Goal: Task Accomplishment & Management: Use online tool/utility

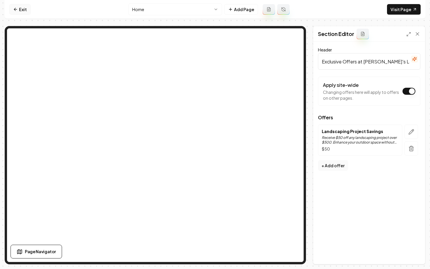
click at [15, 8] on icon at bounding box center [15, 9] width 5 height 5
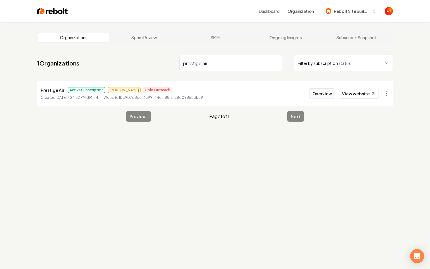
type input "prestige air"
click at [322, 95] on button "Overview" at bounding box center [322, 93] width 26 height 11
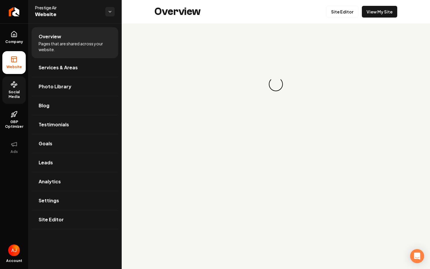
click at [14, 91] on span "Social Media" at bounding box center [13, 94] width 23 height 9
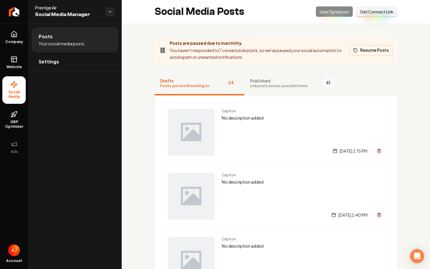
click at [367, 49] on button "Resume Posts" at bounding box center [370, 50] width 43 height 11
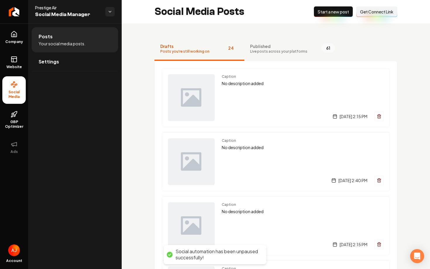
click at [329, 12] on span "Start a new post" at bounding box center [333, 12] width 31 height 6
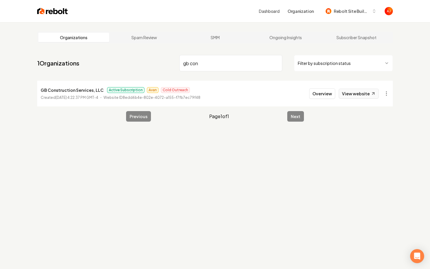
click at [366, 95] on link "View website" at bounding box center [359, 94] width 40 height 10
drag, startPoint x: 212, startPoint y: 63, endPoint x: 137, endPoint y: 54, distance: 75.9
click at [137, 54] on nav "1 Organizations gb con Filter by subscription status" at bounding box center [215, 66] width 356 height 26
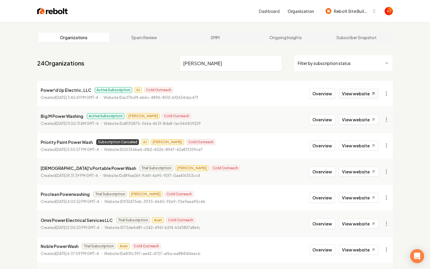
click at [347, 97] on link "View website" at bounding box center [359, 94] width 40 height 10
drag, startPoint x: 203, startPoint y: 64, endPoint x: 157, endPoint y: 62, distance: 45.7
click at [157, 62] on nav "24 Organizations powe Filter by subscription status" at bounding box center [215, 66] width 356 height 26
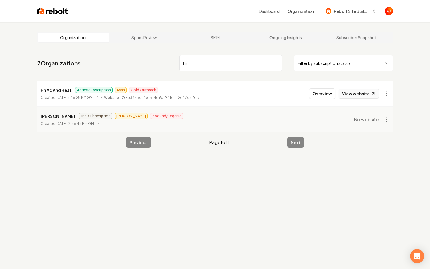
click at [358, 96] on link "View website" at bounding box center [359, 94] width 40 height 10
drag, startPoint x: 204, startPoint y: 66, endPoint x: 153, endPoint y: 62, distance: 51.6
click at [153, 62] on nav "2 Organizations hn Filter by subscription status" at bounding box center [215, 66] width 356 height 26
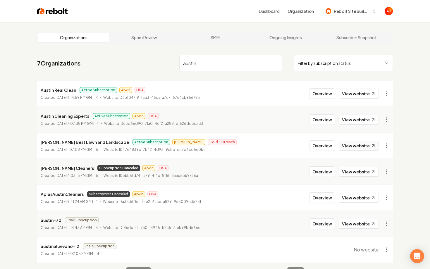
type input "austin"
click at [347, 144] on link "View website" at bounding box center [359, 146] width 40 height 10
click at [328, 146] on button "Overview" at bounding box center [322, 145] width 26 height 11
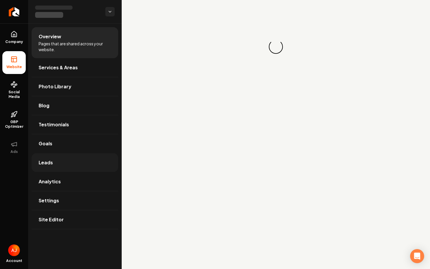
click at [48, 165] on span "Leads" at bounding box center [46, 162] width 14 height 7
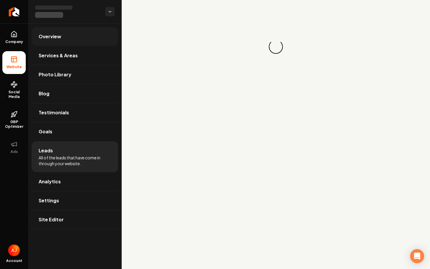
click at [44, 42] on link "Overview" at bounding box center [75, 36] width 87 height 19
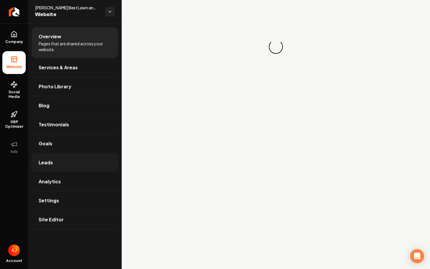
click at [77, 158] on link "Leads" at bounding box center [75, 162] width 87 height 19
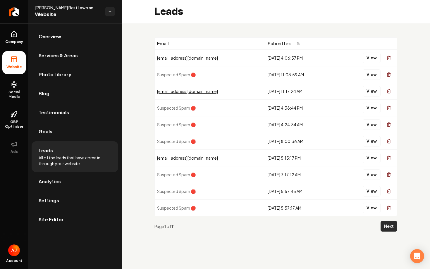
click at [382, 228] on button "Next" at bounding box center [388, 226] width 17 height 11
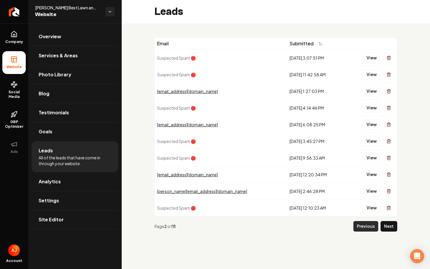
click at [367, 226] on button "Previous" at bounding box center [365, 226] width 25 height 11
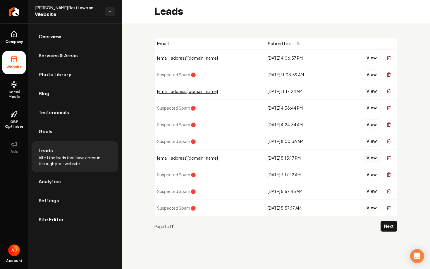
click at [374, 158] on button "View" at bounding box center [372, 158] width 18 height 11
click at [372, 94] on button "View" at bounding box center [372, 91] width 18 height 11
click at [370, 60] on button "View" at bounding box center [372, 58] width 18 height 11
click at [387, 226] on button "Next" at bounding box center [388, 226] width 17 height 11
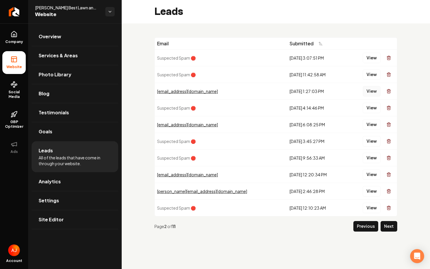
click at [367, 94] on button "View" at bounding box center [372, 91] width 18 height 11
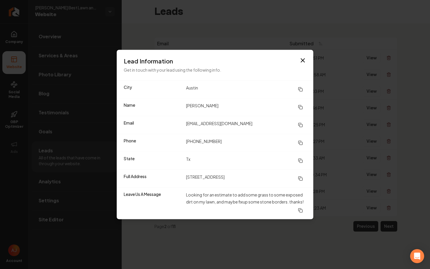
click at [306, 61] on div "Lead Information Get in touch with your lead using the following info." at bounding box center [215, 65] width 196 height 30
click at [302, 61] on icon "button" at bounding box center [303, 61] width 4 height 4
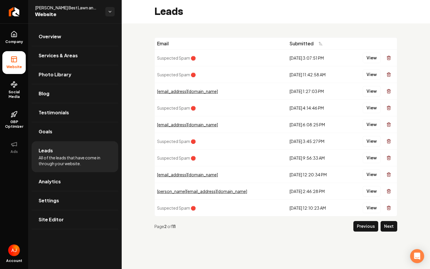
click at [19, 63] on li "Website" at bounding box center [13, 62] width 23 height 23
click at [18, 41] on span "Company" at bounding box center [14, 41] width 23 height 5
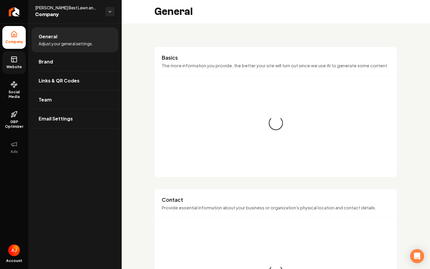
click at [18, 62] on link "Website" at bounding box center [13, 62] width 23 height 23
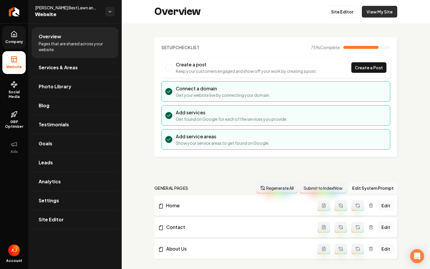
click at [371, 17] on link "View My Site" at bounding box center [379, 12] width 35 height 12
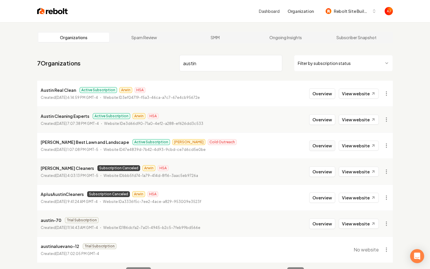
type input "austin"
click at [322, 148] on button "Overview" at bounding box center [322, 145] width 26 height 11
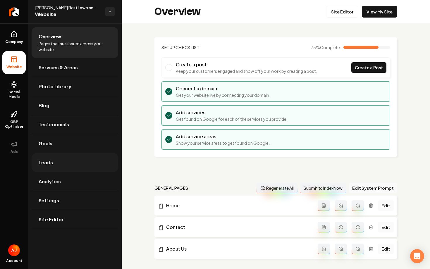
click at [54, 161] on link "Leads" at bounding box center [75, 162] width 87 height 19
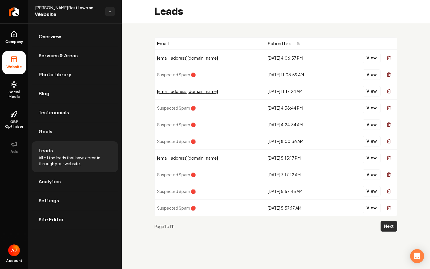
click at [386, 226] on button "Next" at bounding box center [388, 226] width 17 height 11
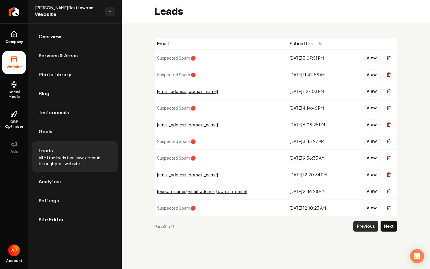
click at [360, 226] on button "Previous" at bounding box center [365, 226] width 25 height 11
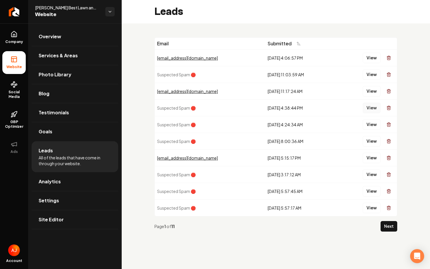
click at [366, 111] on button "View" at bounding box center [372, 108] width 18 height 11
click at [369, 119] on button "View" at bounding box center [372, 124] width 18 height 11
click at [369, 72] on button "View" at bounding box center [372, 74] width 18 height 11
click at [372, 55] on button "View" at bounding box center [372, 58] width 18 height 11
click at [390, 228] on button "Next" at bounding box center [388, 226] width 17 height 11
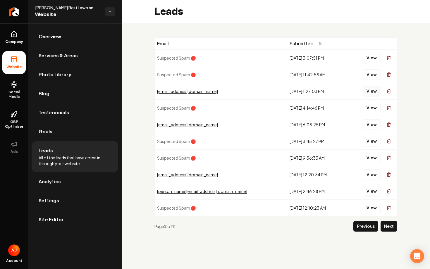
click at [370, 89] on button "View" at bounding box center [372, 91] width 18 height 11
click at [369, 126] on button "View" at bounding box center [372, 124] width 18 height 11
click at [372, 175] on button "View" at bounding box center [372, 174] width 18 height 11
click at [59, 32] on link "Overview" at bounding box center [75, 36] width 87 height 19
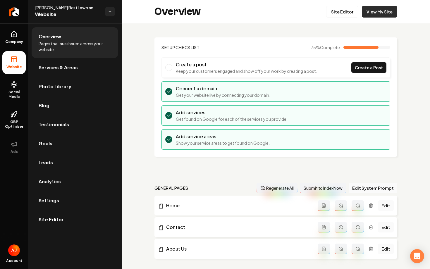
click at [371, 14] on link "View My Site" at bounding box center [379, 12] width 35 height 12
click at [56, 165] on link "Leads" at bounding box center [75, 162] width 87 height 19
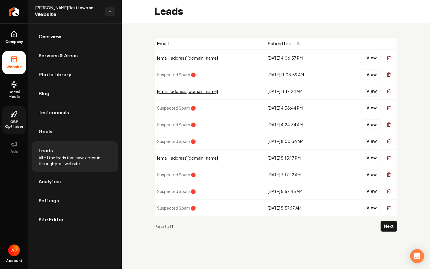
click at [22, 121] on span "GBP Optimizer" at bounding box center [13, 124] width 23 height 9
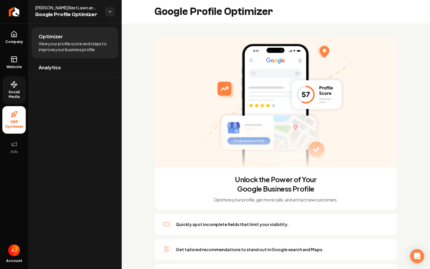
click at [4, 87] on link "Social Media" at bounding box center [13, 89] width 23 height 27
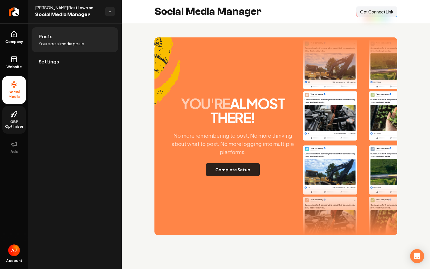
click at [221, 170] on button "Complete Setup" at bounding box center [233, 169] width 54 height 13
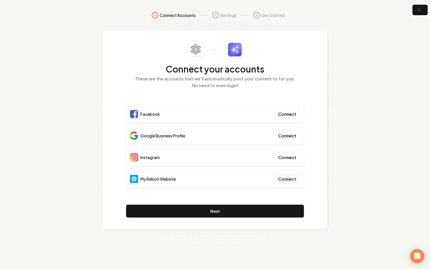
click at [299, 179] on button "Connect" at bounding box center [287, 179] width 26 height 11
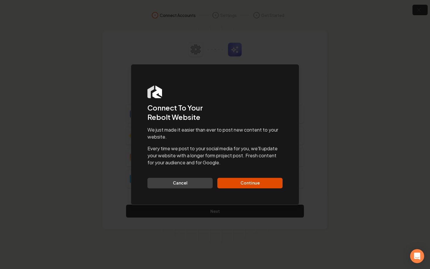
click at [251, 188] on div "Dialog Connect To Your Rebolt Website We just made it easier than ever to post …" at bounding box center [215, 134] width 168 height 141
click at [250, 184] on button "Continue" at bounding box center [249, 183] width 65 height 11
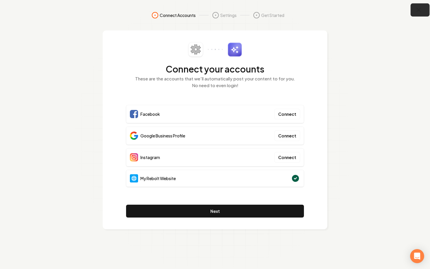
click at [413, 13] on button "button" at bounding box center [420, 10] width 19 height 13
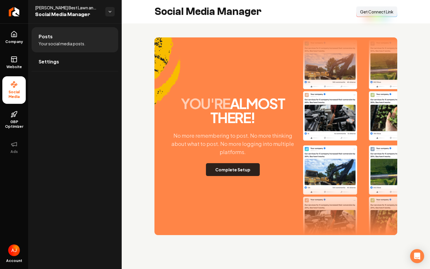
click at [229, 164] on button "Complete Setup" at bounding box center [233, 169] width 54 height 13
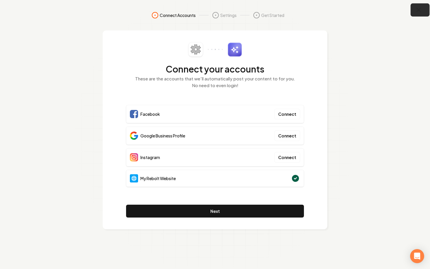
click at [416, 11] on icon "button" at bounding box center [418, 9] width 7 height 7
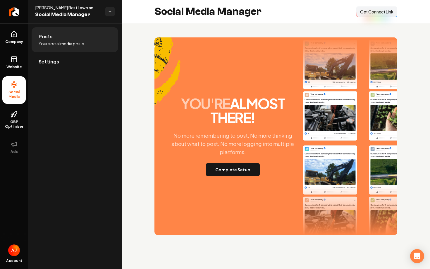
click at [368, 15] on button "Connect Link Get Connect Link" at bounding box center [376, 11] width 41 height 11
click at [233, 164] on button "Complete Setup" at bounding box center [233, 169] width 54 height 13
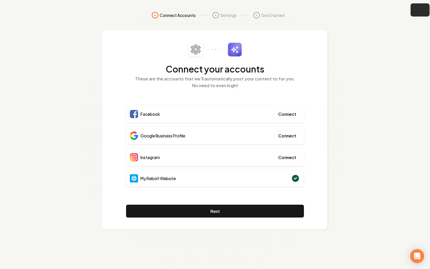
click at [419, 9] on icon "button" at bounding box center [418, 9] width 7 height 7
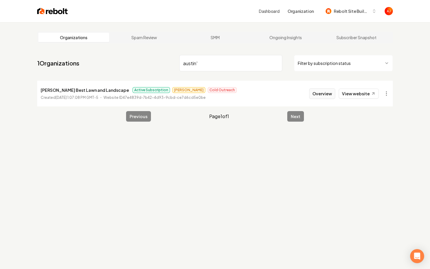
type input "austin'"
click at [314, 97] on button "Overview" at bounding box center [322, 93] width 26 height 11
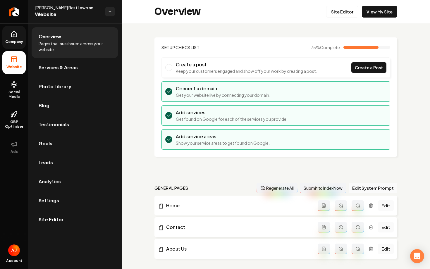
click at [9, 39] on link "Company" at bounding box center [13, 37] width 23 height 23
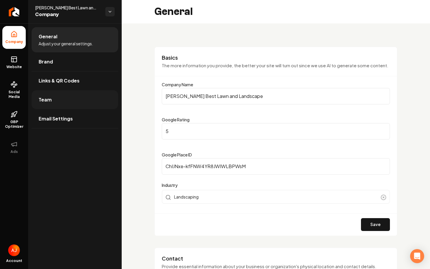
click at [52, 99] on link "Team" at bounding box center [75, 99] width 87 height 19
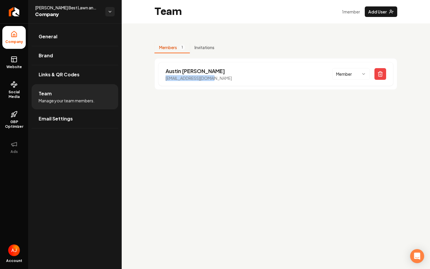
drag, startPoint x: 222, startPoint y: 78, endPoint x: 151, endPoint y: 78, distance: 70.8
click at [151, 78] on div "Members 1 Invitations Austin Shuler hello@austinsbest.com Member" at bounding box center [276, 63] width 308 height 80
copy p "hello@austinsbest.com"
click at [23, 93] on span "Social Media" at bounding box center [13, 94] width 23 height 9
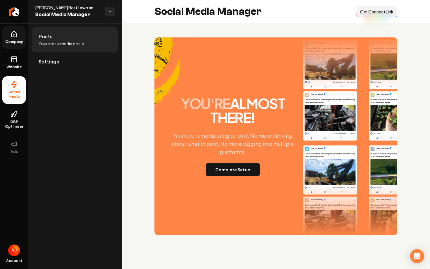
click at [378, 13] on span "Get Connect Link" at bounding box center [376, 12] width 33 height 6
click at [13, 13] on icon "Return to dashboard" at bounding box center [12, 12] width 3 height 6
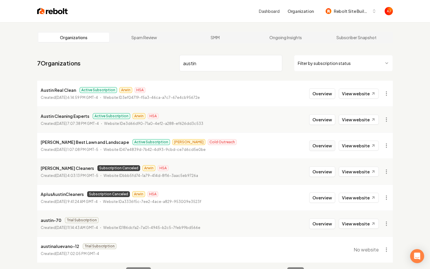
type input "austin"
click at [321, 150] on button "Overview" at bounding box center [322, 145] width 26 height 11
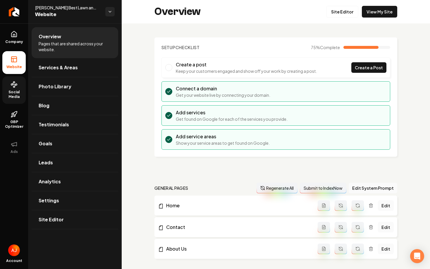
click at [17, 95] on span "Social Media" at bounding box center [13, 94] width 23 height 9
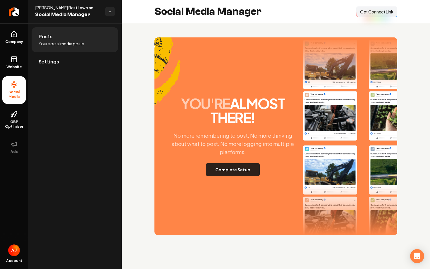
click at [246, 172] on button "Complete Setup" at bounding box center [233, 169] width 54 height 13
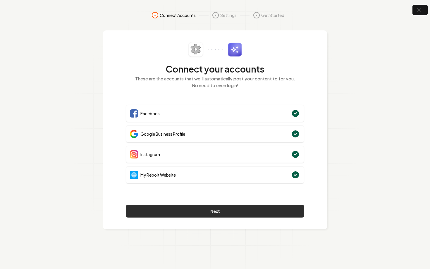
click at [186, 217] on button "Next" at bounding box center [215, 211] width 178 height 13
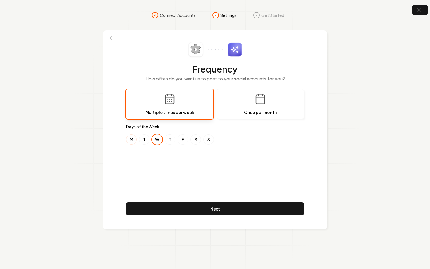
click at [133, 140] on button "M" at bounding box center [131, 139] width 11 height 11
click at [201, 137] on div "M T W T F S S" at bounding box center [215, 139] width 178 height 11
click at [197, 138] on button "S" at bounding box center [195, 139] width 11 height 11
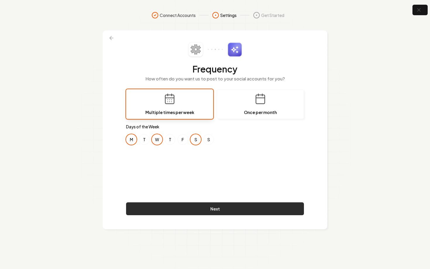
click at [198, 206] on button "Next" at bounding box center [215, 208] width 178 height 13
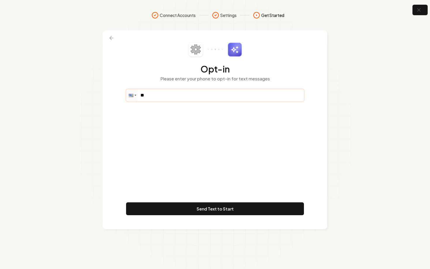
click at [182, 99] on input "**" at bounding box center [214, 95] width 177 height 12
paste input "**********"
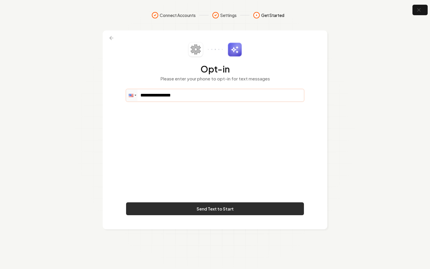
type input "**********"
click at [210, 208] on button "Send Text to Start" at bounding box center [215, 208] width 178 height 13
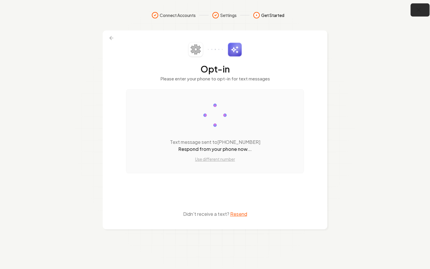
click at [416, 11] on icon "button" at bounding box center [418, 9] width 7 height 7
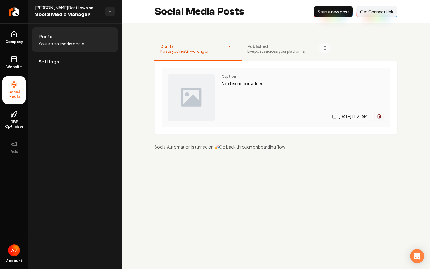
click at [258, 96] on div "Caption No description added Friday, October 3, 2025 | 11:21 AM" at bounding box center [303, 97] width 162 height 47
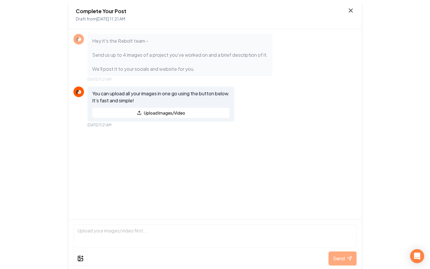
click at [350, 10] on icon at bounding box center [351, 11] width 4 height 4
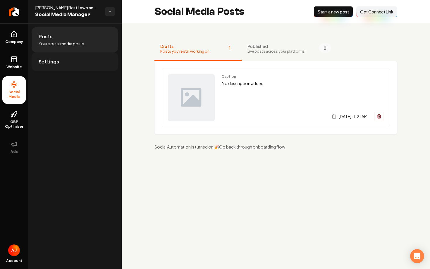
click at [71, 67] on link "Settings" at bounding box center [75, 61] width 87 height 19
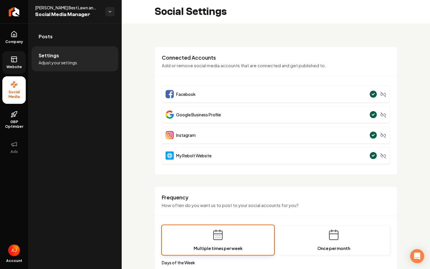
click at [17, 67] on span "Website" at bounding box center [14, 67] width 20 height 5
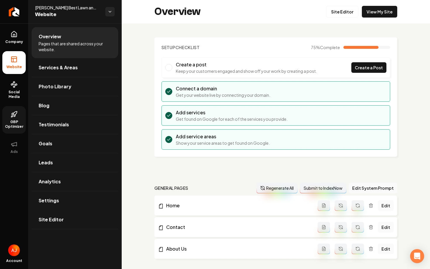
click at [11, 116] on icon at bounding box center [12, 117] width 2 height 2
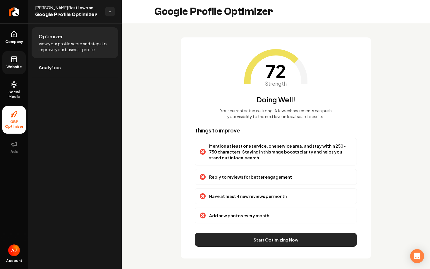
click at [275, 239] on button "Start Optimizing Now" at bounding box center [276, 240] width 162 height 14
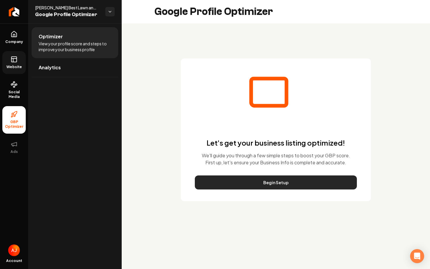
click at [253, 185] on button "Begin Setup" at bounding box center [276, 182] width 162 height 14
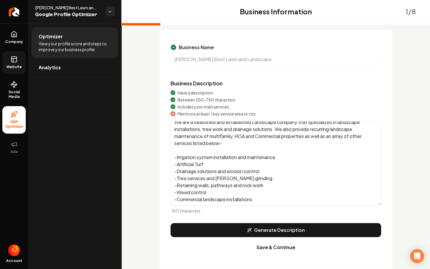
scroll to position [49, 0]
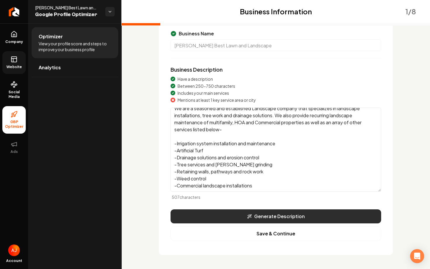
click at [263, 215] on button "Generate Description" at bounding box center [275, 216] width 211 height 14
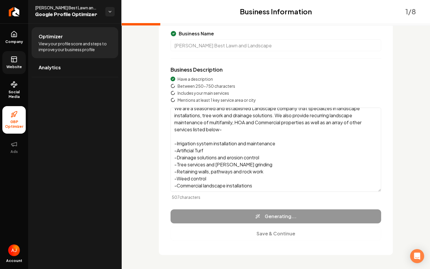
type textarea "Austin's Best Lawn and Landscape offers exceptional landscape installations, tr…"
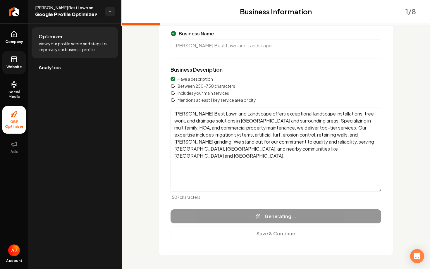
scroll to position [0, 0]
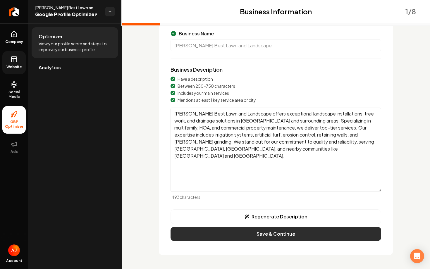
click at [267, 237] on button "Save & Continue" at bounding box center [275, 234] width 211 height 14
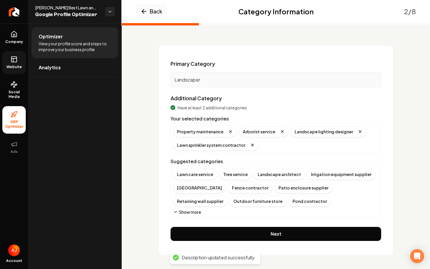
scroll to position [20, 0]
click at [195, 175] on div "Lawn care service" at bounding box center [195, 174] width 44 height 11
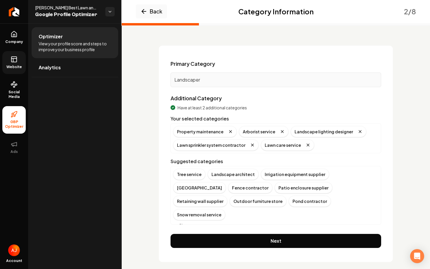
click at [195, 175] on div "Tree service" at bounding box center [189, 174] width 32 height 11
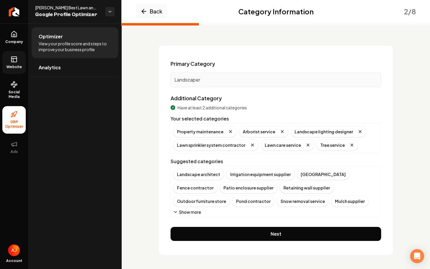
click at [195, 175] on div "Landscape architect" at bounding box center [198, 174] width 51 height 11
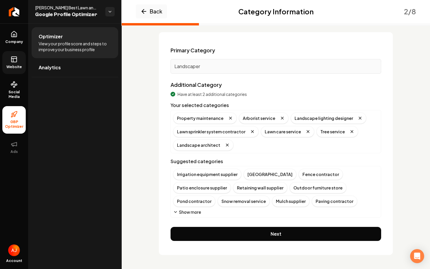
click at [189, 212] on button "Show more" at bounding box center [187, 212] width 28 height 6
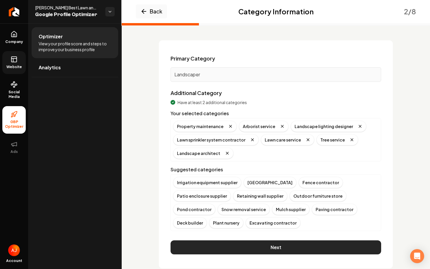
click at [290, 240] on button "Next" at bounding box center [275, 247] width 211 height 14
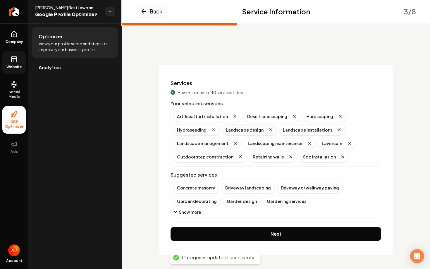
scroll to position [1, 0]
click at [188, 213] on button "Show more" at bounding box center [187, 212] width 28 height 6
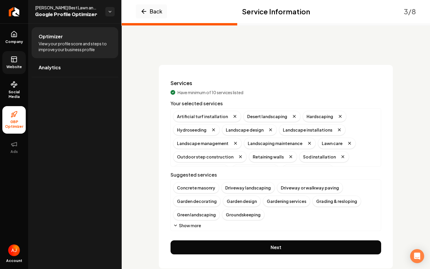
click at [191, 224] on button "Show more" at bounding box center [187, 226] width 28 height 6
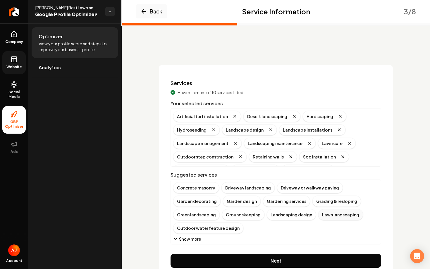
click at [326, 217] on div "Lawn landscaping" at bounding box center [340, 214] width 45 height 11
click at [281, 216] on div "Landscaping design" at bounding box center [291, 214] width 49 height 11
click at [189, 239] on button "Show more" at bounding box center [187, 239] width 28 height 6
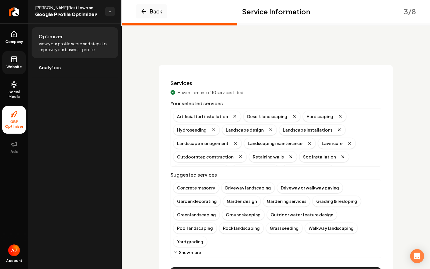
click at [276, 267] on button "Next" at bounding box center [275, 274] width 211 height 14
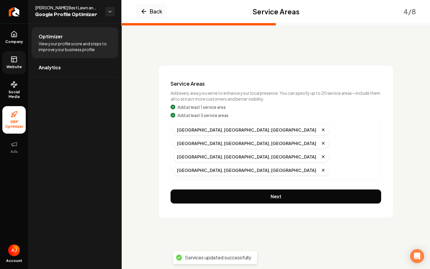
scroll to position [0, 0]
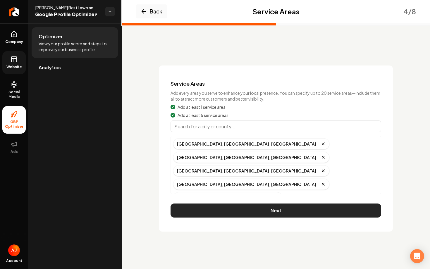
click at [280, 212] on button "Next" at bounding box center [275, 211] width 211 height 14
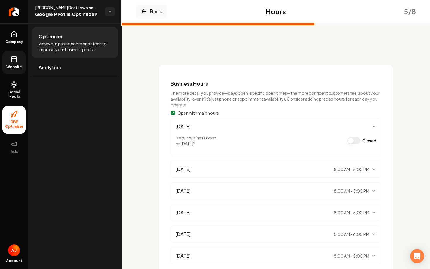
scroll to position [68, 0]
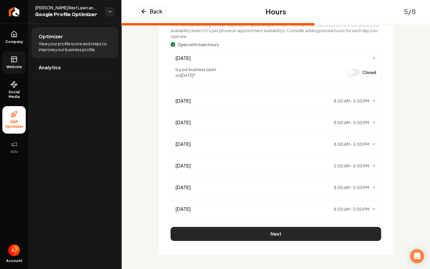
click at [285, 233] on button "Next" at bounding box center [275, 234] width 211 height 14
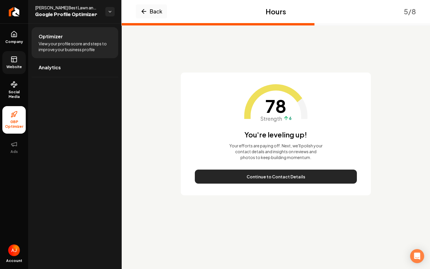
click at [274, 177] on button "Continue to Contact Details" at bounding box center [276, 177] width 162 height 14
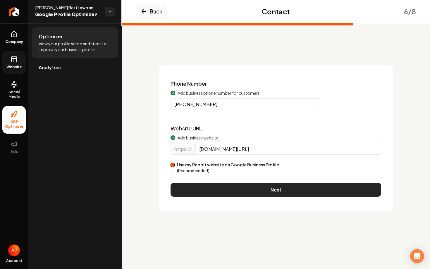
click at [273, 188] on button "Next" at bounding box center [275, 190] width 211 height 14
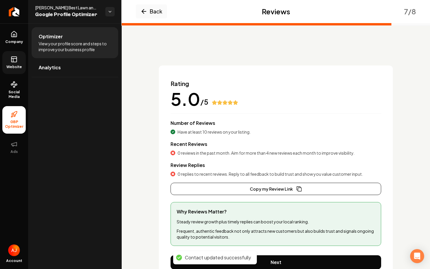
scroll to position [28, 0]
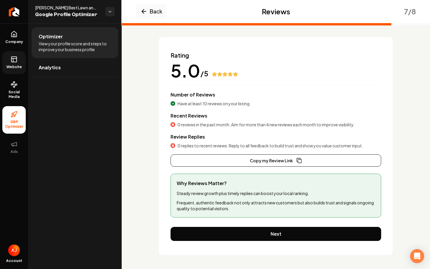
click at [14, 56] on link "Website" at bounding box center [13, 62] width 23 height 23
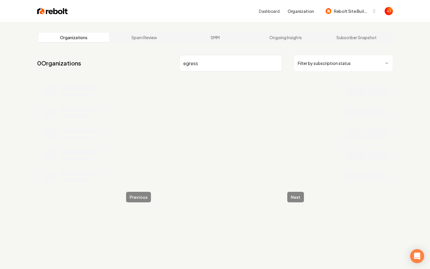
click at [204, 72] on nav "0 Organizations egress Filter by subscription status" at bounding box center [215, 66] width 356 height 26
click at [201, 65] on input "egress" at bounding box center [230, 63] width 103 height 16
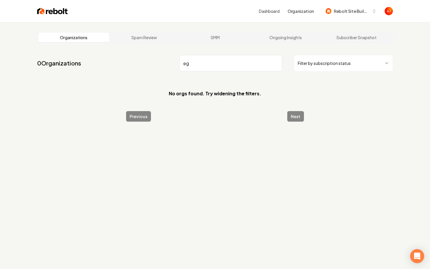
type input "e"
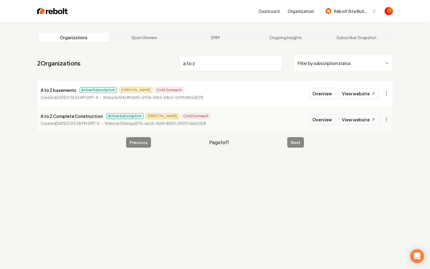
type input "a to z"
click at [323, 121] on button "Overview" at bounding box center [322, 119] width 26 height 11
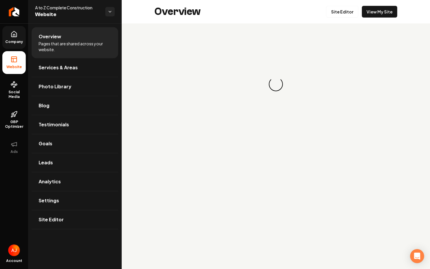
click at [16, 42] on span "Company" at bounding box center [14, 41] width 23 height 5
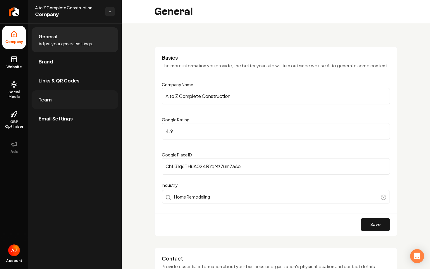
click at [49, 104] on link "Team" at bounding box center [75, 99] width 87 height 19
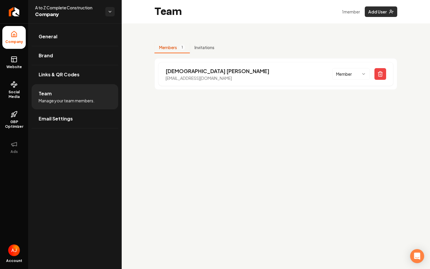
click at [376, 15] on button "Add User" at bounding box center [381, 11] width 32 height 11
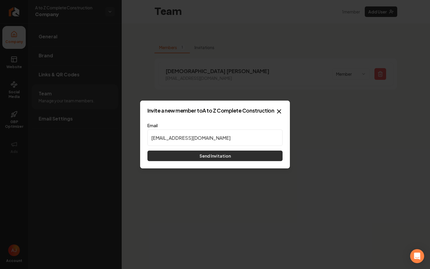
type input "austin@reboltHQ.com"
click at [206, 160] on button "Send Invitation" at bounding box center [214, 156] width 135 height 11
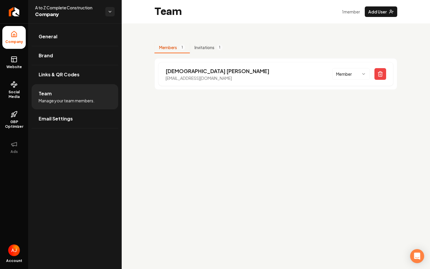
click at [110, 15] on html "Company Website Social Media GBP Optimizer Ads Account A to Z Complete Construc…" at bounding box center [215, 134] width 430 height 269
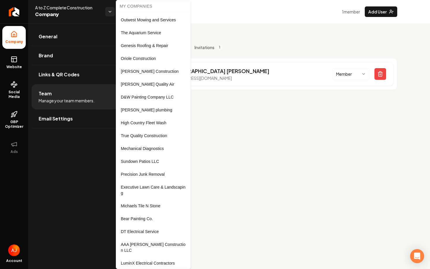
click at [225, 194] on html "Company Website Social Media GBP Optimizer Ads Account A to Z Complete Construc…" at bounding box center [215, 134] width 430 height 269
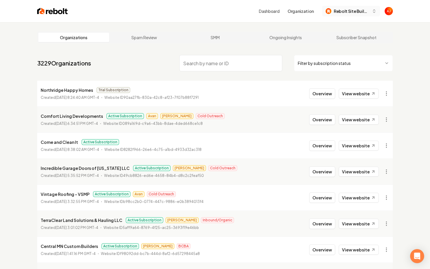
click at [345, 11] on span "Rebolt Site Builder" at bounding box center [352, 11] width 36 height 6
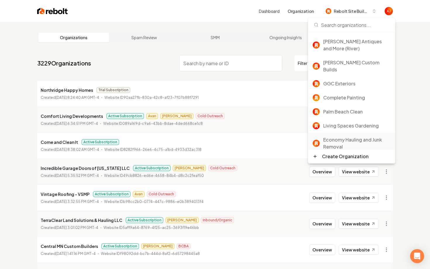
scroll to position [63, 0]
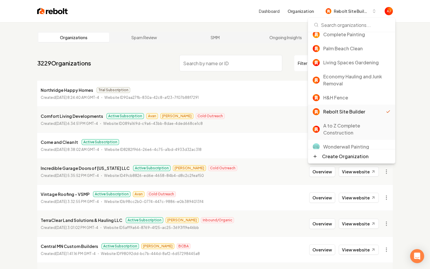
click at [336, 122] on div "A to Z Complete Construction" at bounding box center [356, 129] width 67 height 14
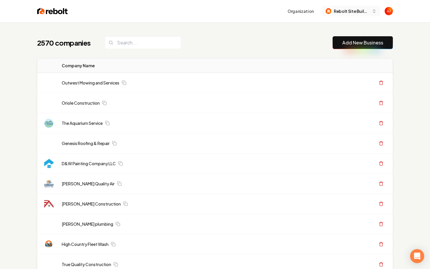
click at [348, 14] on span "Rebolt Site Builder" at bounding box center [352, 11] width 36 height 6
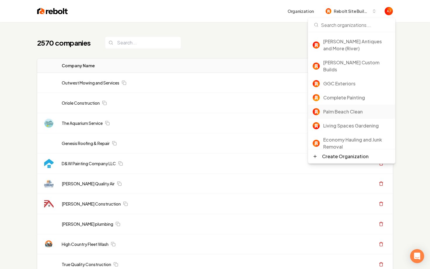
scroll to position [63, 0]
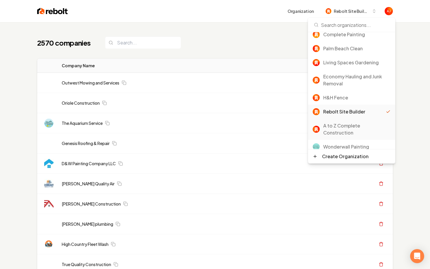
click at [345, 122] on div "A to Z Complete Construction" at bounding box center [356, 129] width 67 height 14
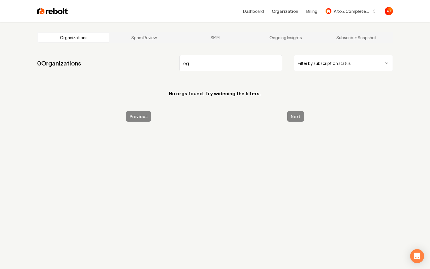
type input "e"
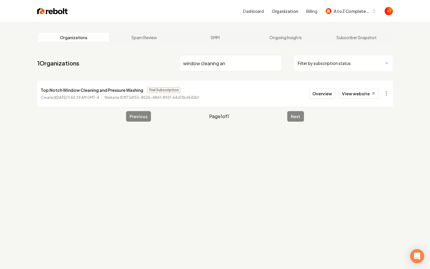
drag, startPoint x: 234, startPoint y: 63, endPoint x: 155, endPoint y: 59, distance: 79.6
click at [158, 60] on nav "1 Organizations window cleaning an Filter by subscription status" at bounding box center [215, 66] width 356 height 26
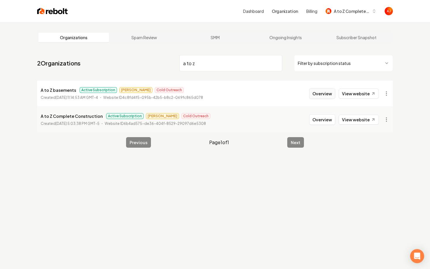
type input "a to z"
click at [313, 96] on button "Overview" at bounding box center [322, 93] width 26 height 11
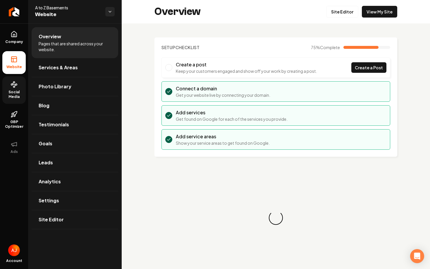
click at [9, 98] on span "Social Media" at bounding box center [13, 94] width 23 height 9
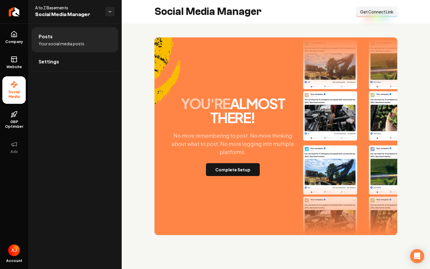
click at [364, 16] on button "Connect Link Get Connect Link" at bounding box center [376, 11] width 41 height 11
click at [223, 172] on button "Complete Setup" at bounding box center [233, 169] width 54 height 13
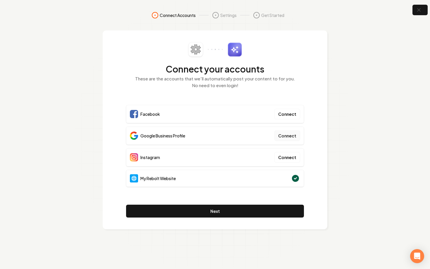
click at [292, 137] on button "Connect" at bounding box center [287, 135] width 26 height 11
click at [280, 137] on button "Connect" at bounding box center [287, 135] width 26 height 11
click at [420, 13] on icon "button" at bounding box center [418, 9] width 7 height 7
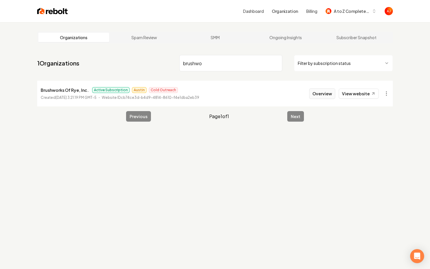
type input "brushwo"
click at [316, 94] on button "Overview" at bounding box center [322, 93] width 26 height 11
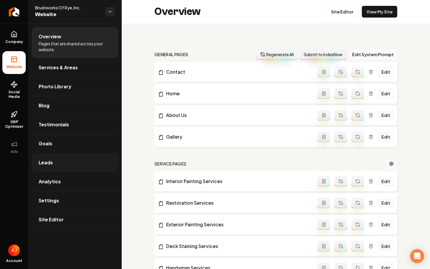
click at [54, 160] on link "Leads" at bounding box center [75, 162] width 87 height 19
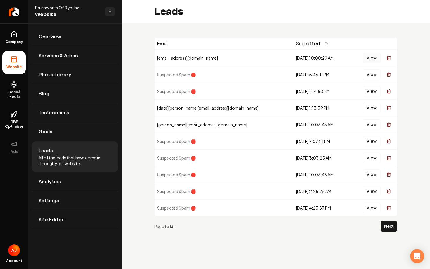
click at [372, 60] on button "View" at bounding box center [372, 58] width 18 height 11
click at [15, 42] on span "Company" at bounding box center [14, 41] width 23 height 5
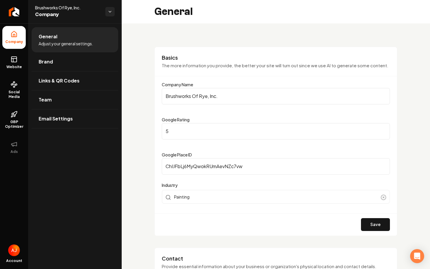
click at [26, 63] on ul "Company Website Social Media GBP Optimizer Ads" at bounding box center [14, 92] width 28 height 138
click at [19, 65] on span "Website" at bounding box center [14, 67] width 20 height 5
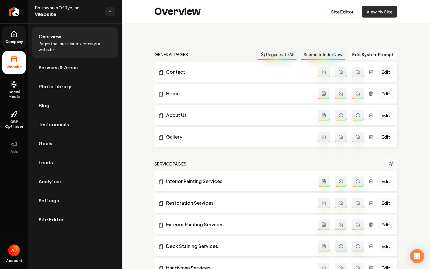
click at [378, 14] on link "View My Site" at bounding box center [379, 12] width 35 height 12
click at [2, 90] on ul "Company Website Social Media GBP Optimizer Ads" at bounding box center [14, 92] width 28 height 138
click at [9, 90] on span "Social Media" at bounding box center [13, 94] width 23 height 9
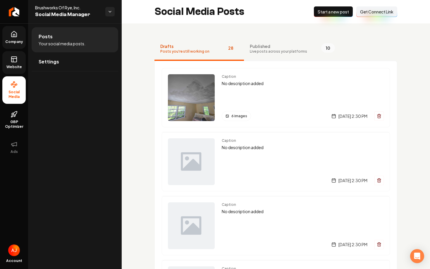
click at [251, 53] on span "Live posts across your platforms" at bounding box center [278, 51] width 57 height 5
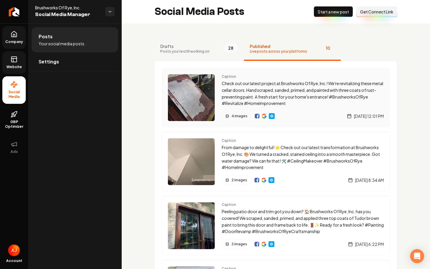
click at [237, 92] on p "Check out our latest project at Brushworks Of Rye, Inc.! We're revitalizing the…" at bounding box center [303, 93] width 162 height 27
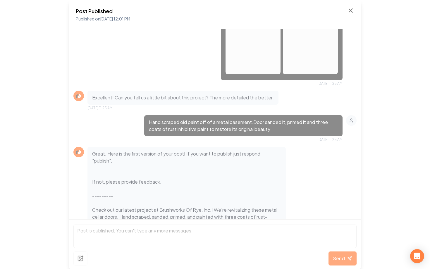
scroll to position [354, 0]
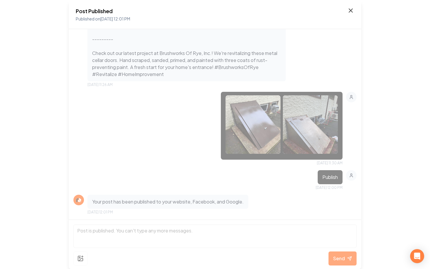
click at [349, 10] on icon at bounding box center [351, 11] width 4 height 4
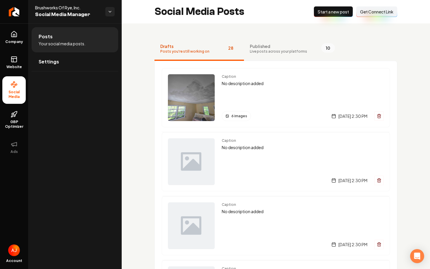
click at [265, 51] on span "Live posts across your platforms" at bounding box center [278, 51] width 57 height 5
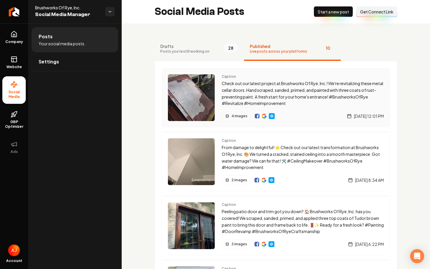
click at [255, 116] on img "Main content area" at bounding box center [257, 116] width 5 height 5
click at [224, 95] on p "Check out our latest project at Brushworks Of Rye, Inc.! We're revitalizing the…" at bounding box center [303, 93] width 162 height 27
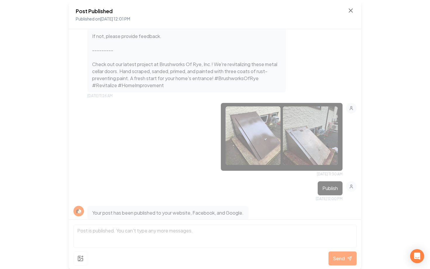
scroll to position [354, 0]
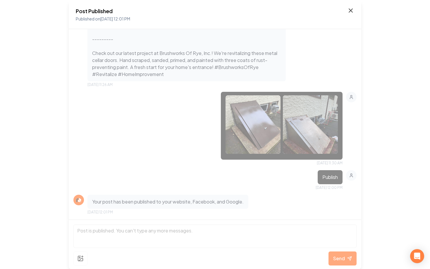
click at [350, 10] on icon at bounding box center [351, 11] width 4 height 4
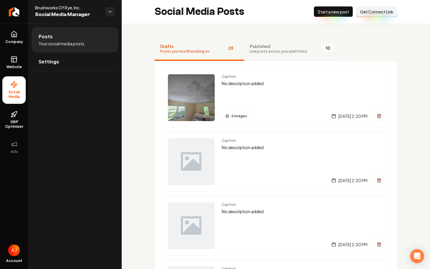
click at [267, 47] on span "Published" at bounding box center [278, 46] width 57 height 6
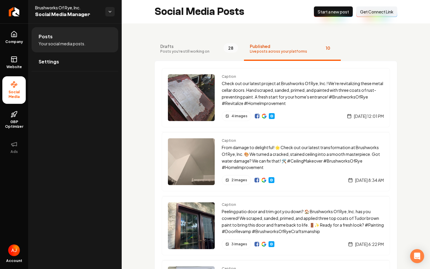
click at [204, 54] on button "Drafts Posts you're still working on 28" at bounding box center [198, 48] width 89 height 23
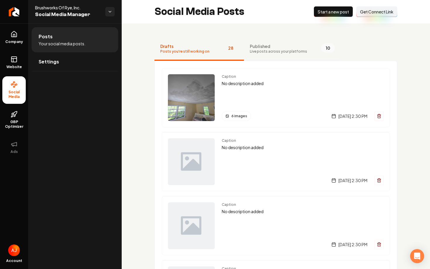
click at [276, 46] on span "Published" at bounding box center [278, 46] width 57 height 6
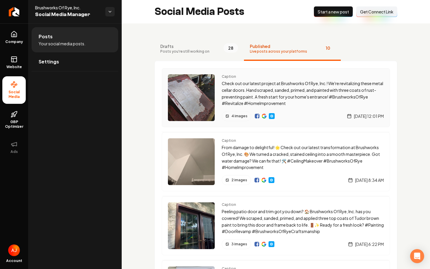
click at [242, 89] on p "Check out our latest project at Brushworks Of Rye, Inc.! We're revitalizing the…" at bounding box center [303, 93] width 162 height 27
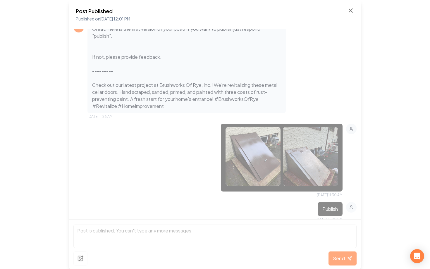
scroll to position [354, 0]
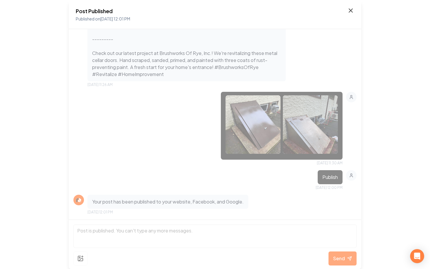
click at [351, 13] on icon at bounding box center [350, 10] width 7 height 7
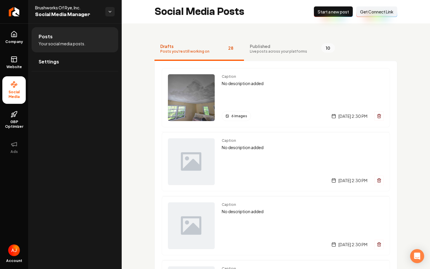
click at [321, 14] on span "Start a new post" at bounding box center [333, 12] width 31 height 6
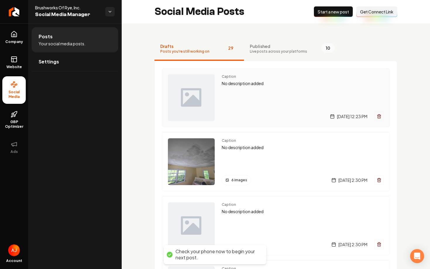
click at [278, 96] on div "Caption No description added [DATE] 12:23 PM" at bounding box center [303, 97] width 162 height 47
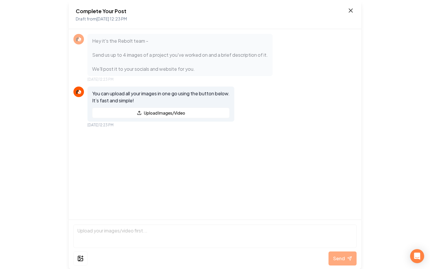
click at [352, 9] on icon at bounding box center [350, 10] width 7 height 7
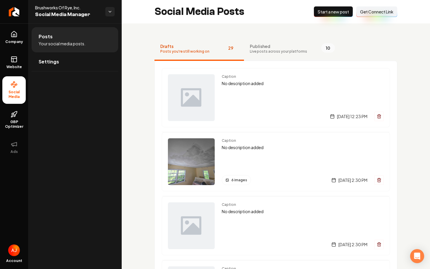
click at [255, 46] on span "Published" at bounding box center [278, 46] width 57 height 6
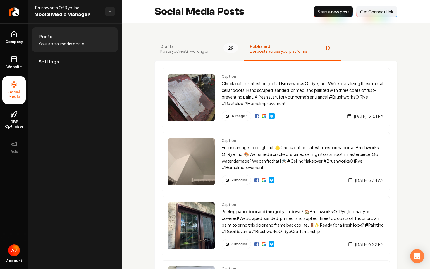
click at [218, 47] on button "Drafts Posts you're still working on 29" at bounding box center [198, 48] width 89 height 23
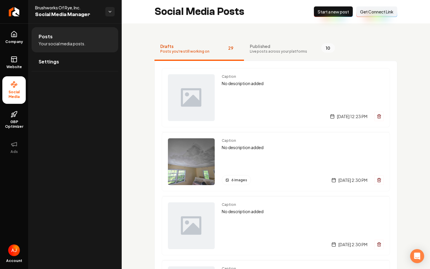
click at [260, 48] on span "Published" at bounding box center [278, 46] width 57 height 6
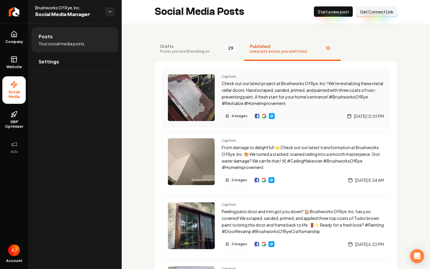
click at [237, 85] on p "Check out our latest project at Brushworks Of Rye, Inc.! We're revitalizing the…" at bounding box center [303, 93] width 162 height 27
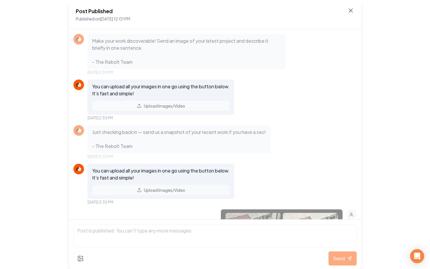
scroll to position [354, 0]
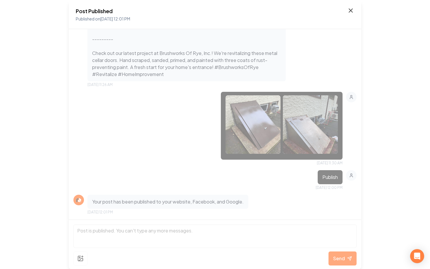
click at [348, 8] on icon at bounding box center [350, 10] width 7 height 7
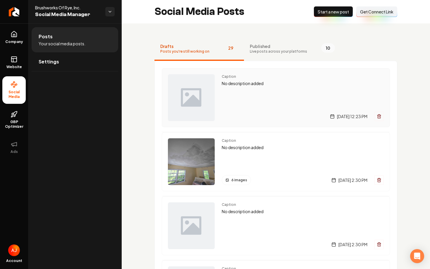
click at [257, 88] on div "Caption No description added [DATE] 12:23 PM" at bounding box center [303, 97] width 162 height 47
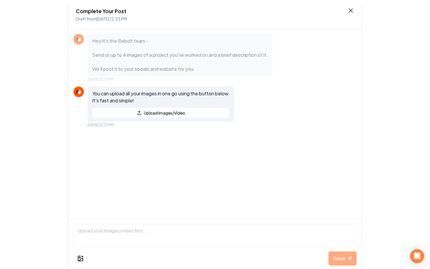
click at [351, 11] on icon at bounding box center [351, 11] width 4 height 4
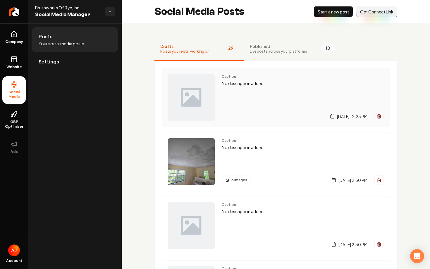
click at [272, 105] on div "Caption No description added [DATE] 12:23 PM" at bounding box center [303, 97] width 162 height 47
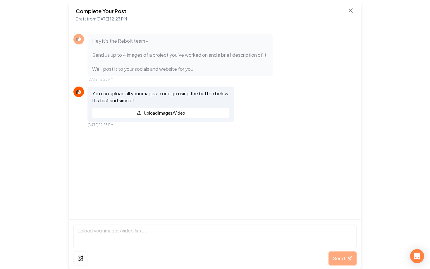
click at [158, 142] on div "Hey it's the Rebolt team - Send us up to 4 images of a project you've worked on…" at bounding box center [215, 124] width 292 height 190
click at [349, 12] on icon at bounding box center [350, 10] width 7 height 7
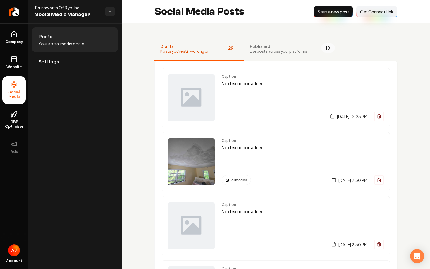
click at [240, 112] on div "[DATE] 12:23 PM" at bounding box center [303, 116] width 162 height 9
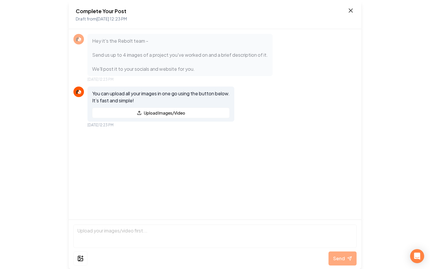
click at [347, 11] on icon at bounding box center [350, 10] width 7 height 7
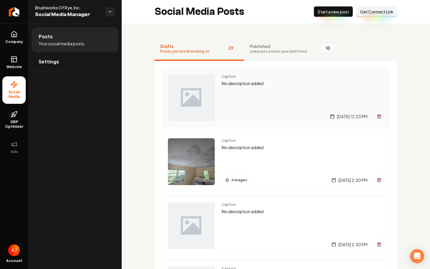
click at [264, 113] on div "Friday, October 3, 2025 | 12:23 PM" at bounding box center [303, 116] width 162 height 9
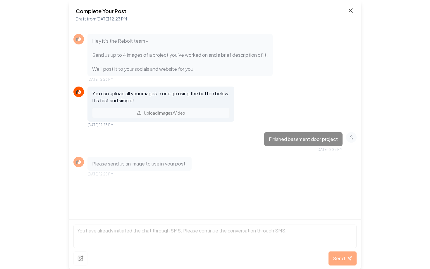
click at [351, 9] on icon at bounding box center [350, 10] width 7 height 7
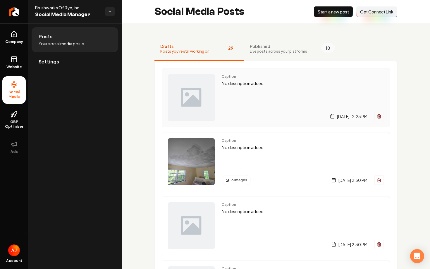
click at [258, 100] on div "Caption No description added [DATE] 12:23 PM" at bounding box center [303, 97] width 162 height 47
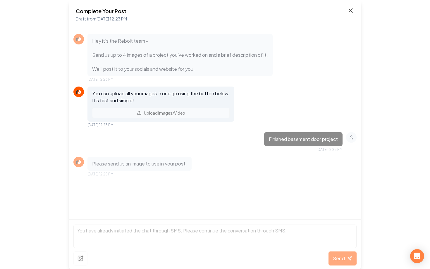
click at [351, 12] on icon at bounding box center [350, 10] width 7 height 7
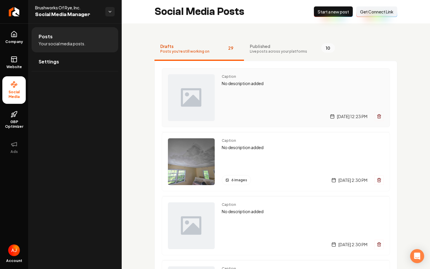
click at [249, 98] on div "Caption No description added [DATE] 12:23 PM" at bounding box center [303, 97] width 162 height 47
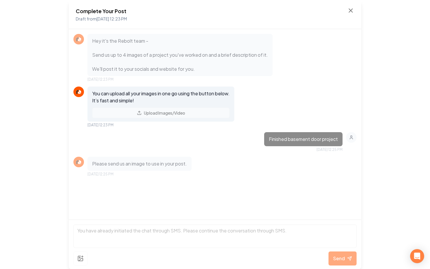
click at [346, 12] on div "Complete Your Post Draft from [DATE] 12:23 PM" at bounding box center [215, 14] width 278 height 15
click at [349, 12] on icon at bounding box center [351, 11] width 4 height 4
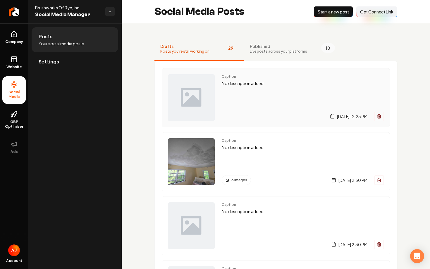
click at [235, 98] on div "Caption No description added [DATE] 12:23 PM" at bounding box center [303, 97] width 162 height 47
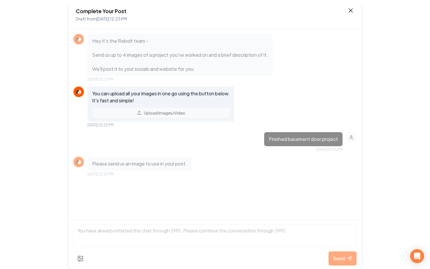
click at [350, 11] on icon at bounding box center [351, 11] width 4 height 4
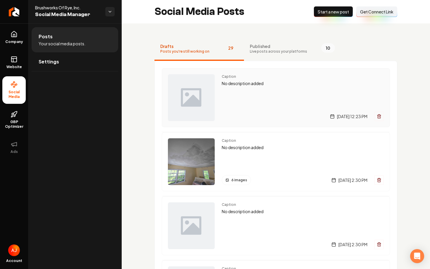
click at [375, 102] on div "Caption No description added [DATE] 12:23 PM" at bounding box center [303, 97] width 162 height 47
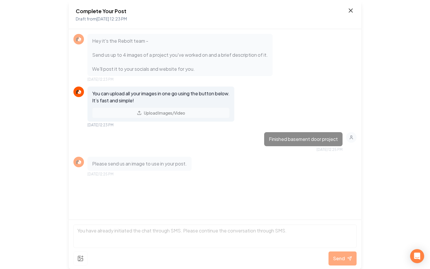
click at [350, 11] on icon at bounding box center [350, 10] width 7 height 7
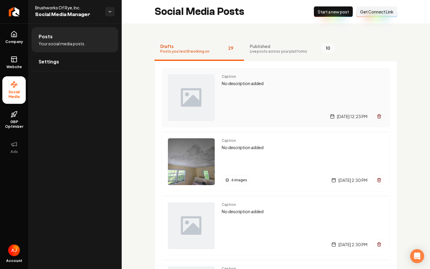
click at [257, 109] on div "Caption No description added [DATE] 12:23 PM" at bounding box center [303, 97] width 162 height 47
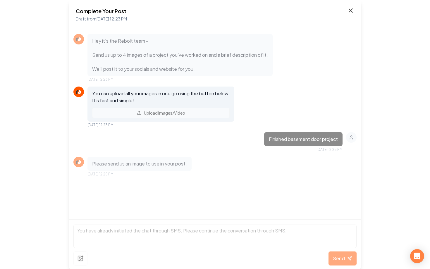
click at [351, 11] on icon at bounding box center [350, 10] width 7 height 7
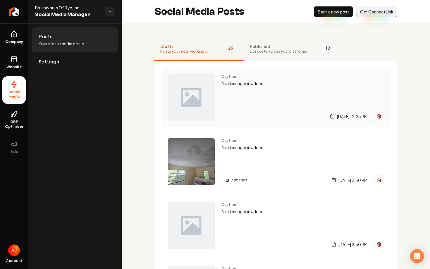
click at [276, 100] on div "Caption No description added [DATE] 12:23 PM" at bounding box center [303, 97] width 162 height 47
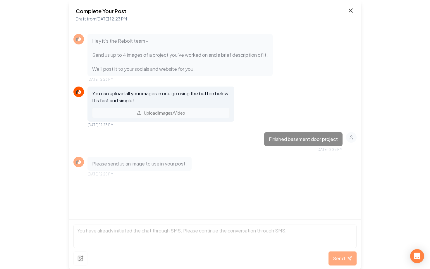
click at [351, 12] on icon at bounding box center [350, 10] width 7 height 7
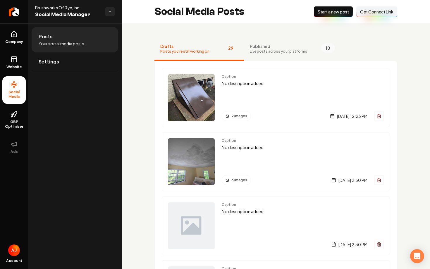
click at [302, 89] on div "Caption No description added 2 images [DATE] 12:23 PM" at bounding box center [303, 97] width 162 height 47
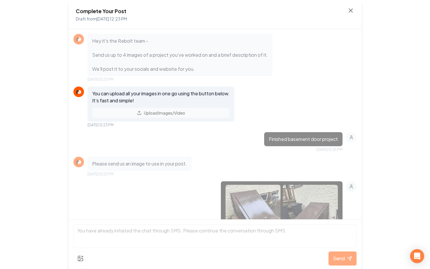
scroll to position [40, 0]
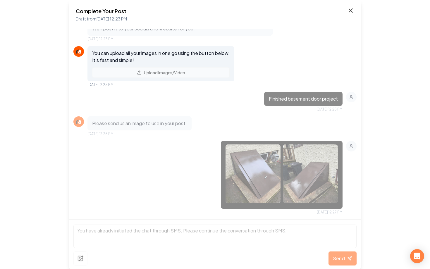
click at [351, 13] on icon at bounding box center [350, 10] width 7 height 7
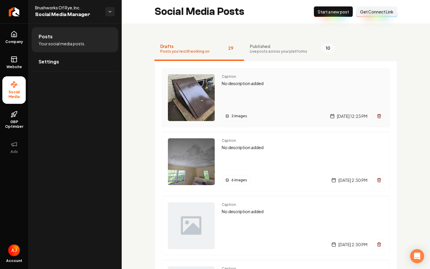
click at [253, 98] on div "Caption No description added 2 images [DATE] 12:23 PM" at bounding box center [303, 97] width 162 height 47
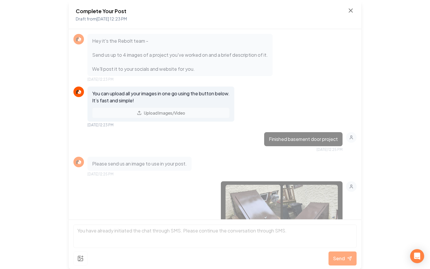
scroll to position [40, 0]
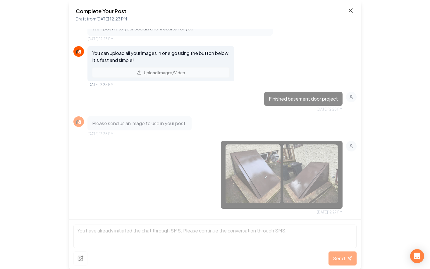
click at [348, 12] on icon at bounding box center [350, 10] width 7 height 7
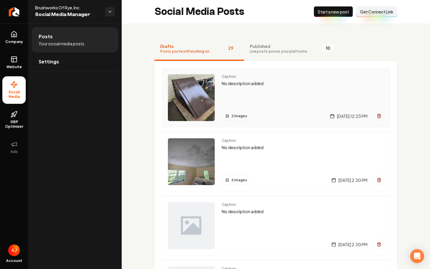
click at [195, 98] on img "Main content area" at bounding box center [191, 97] width 47 height 47
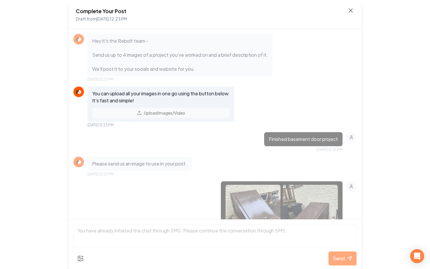
scroll to position [156, 0]
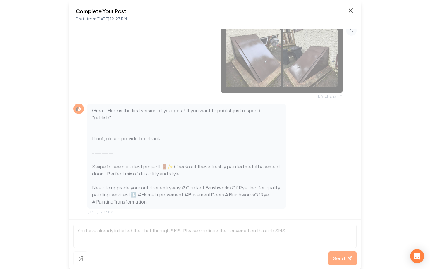
click at [351, 10] on icon at bounding box center [351, 11] width 4 height 4
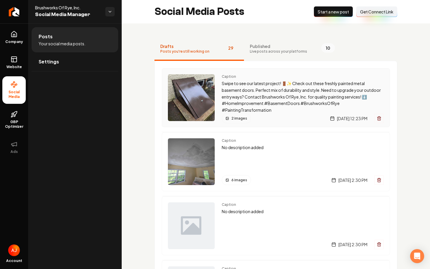
click at [200, 93] on img "Main content area" at bounding box center [191, 97] width 47 height 47
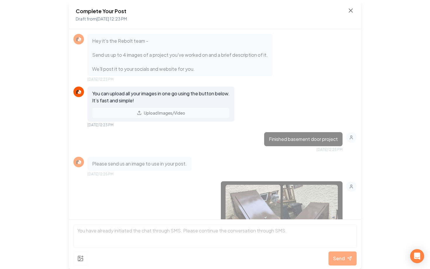
scroll to position [156, 0]
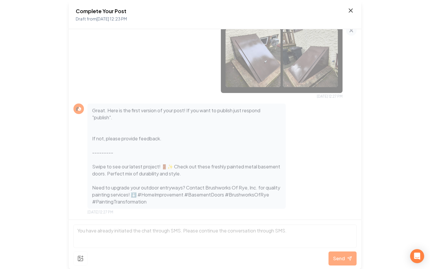
click at [348, 11] on icon at bounding box center [350, 10] width 7 height 7
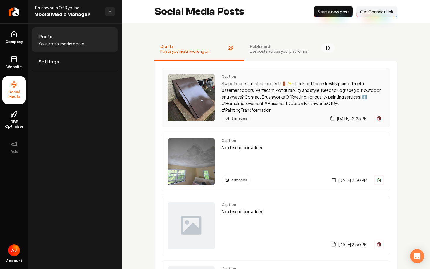
click at [183, 112] on img "Main content area" at bounding box center [191, 97] width 47 height 47
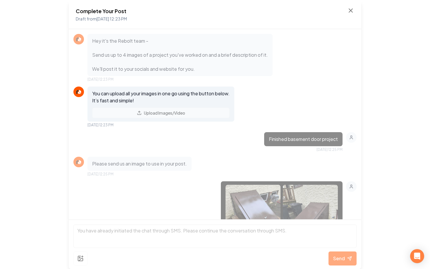
scroll to position [156, 0]
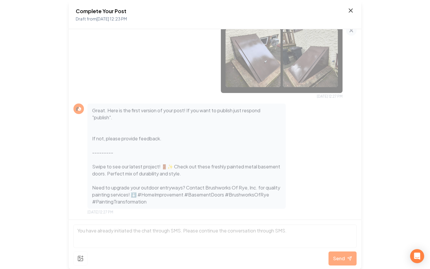
click at [347, 12] on icon at bounding box center [350, 10] width 7 height 7
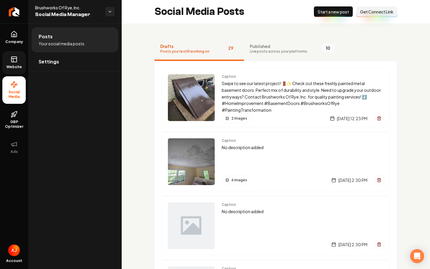
click at [18, 68] on span "Website" at bounding box center [14, 67] width 20 height 5
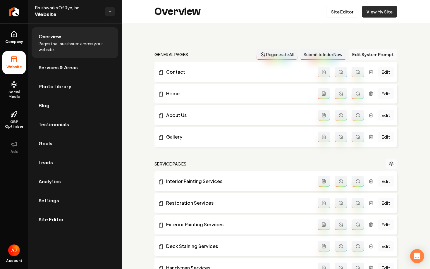
click at [373, 17] on link "View My Site" at bounding box center [379, 12] width 35 height 12
click at [8, 92] on span "Social Media" at bounding box center [13, 94] width 23 height 9
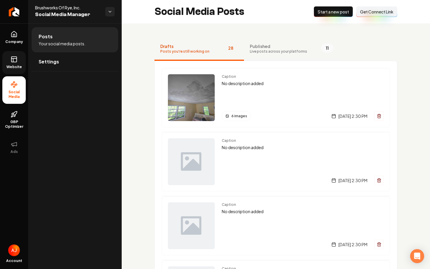
click at [265, 46] on span "Published" at bounding box center [278, 46] width 57 height 6
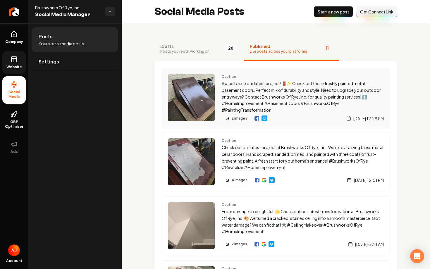
click at [256, 117] on img "Main content area" at bounding box center [256, 118] width 5 height 5
